Goal: Find specific page/section: Find specific page/section

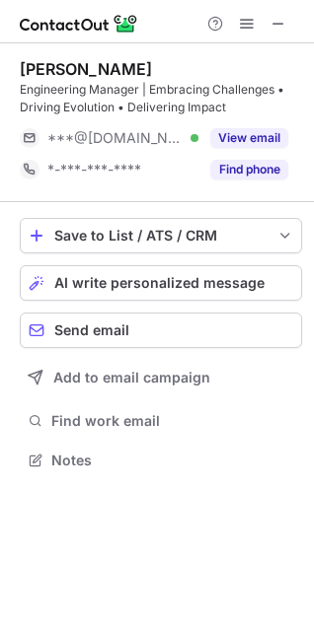
scroll to position [446, 314]
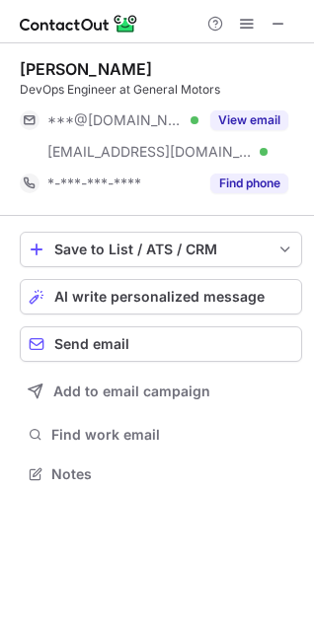
scroll to position [460, 314]
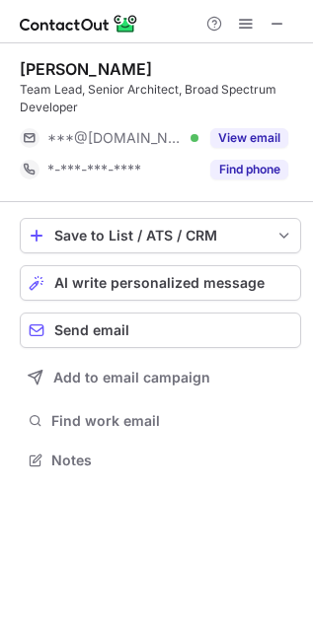
scroll to position [446, 313]
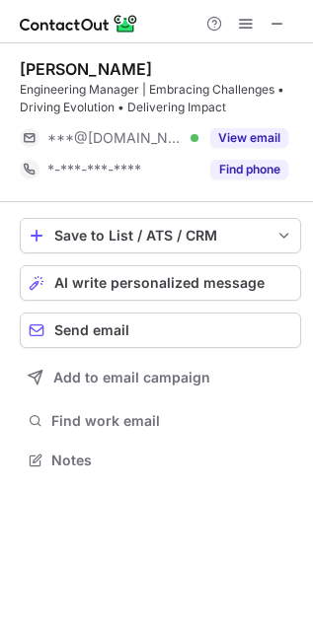
scroll to position [446, 313]
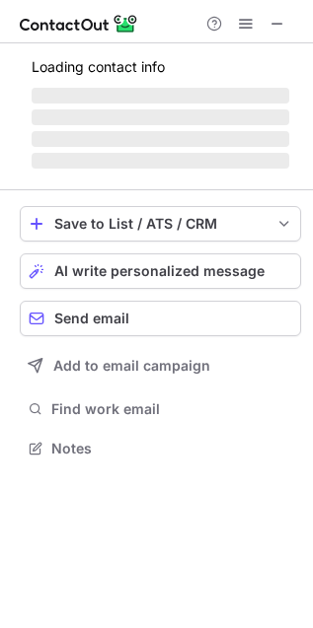
scroll to position [460, 313]
